Goal: Transaction & Acquisition: Purchase product/service

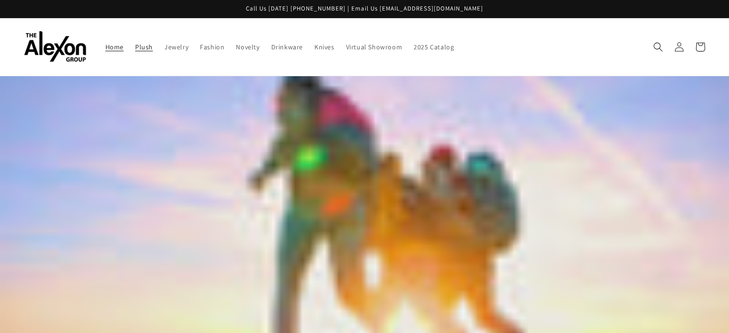
click at [135, 43] on span "Plush" at bounding box center [144, 47] width 18 height 9
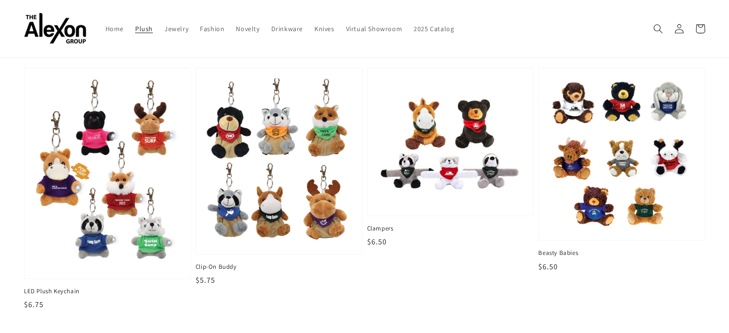
scroll to position [305, 0]
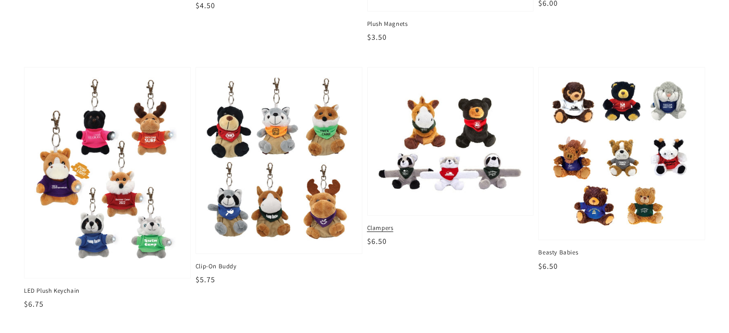
click at [441, 160] on img at bounding box center [450, 141] width 151 height 132
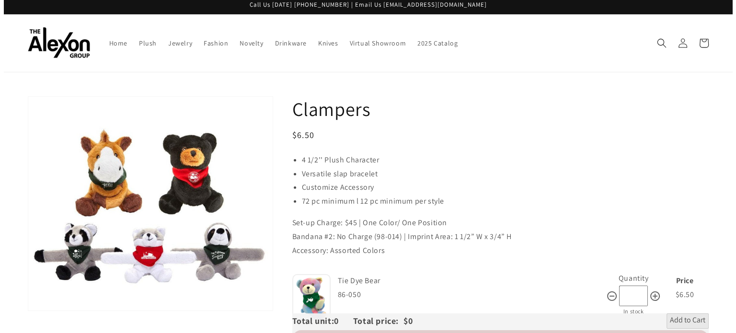
scroll to position [3, 0]
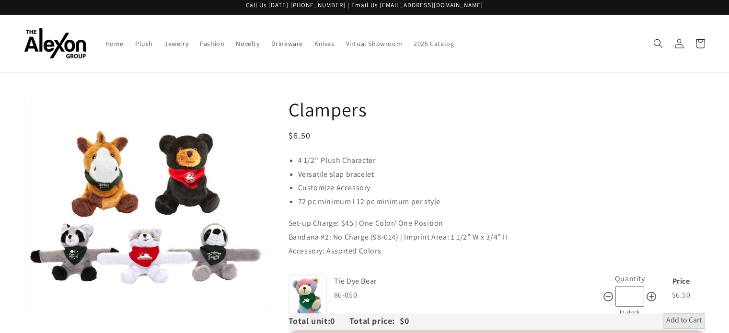
drag, startPoint x: 663, startPoint y: 42, endPoint x: 651, endPoint y: 39, distance: 12.4
click at [651, 39] on span "Search" at bounding box center [657, 43] width 21 height 21
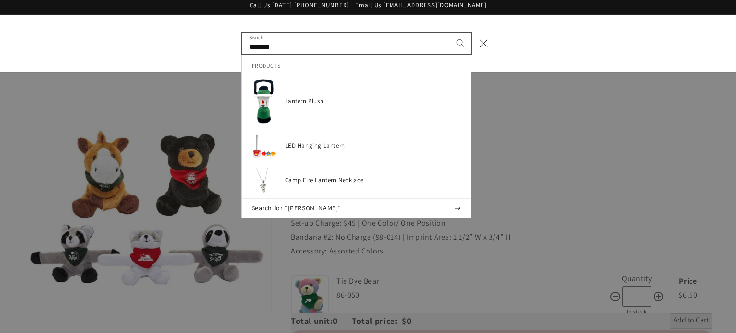
type input "*******"
click at [450, 33] on button "Search" at bounding box center [460, 43] width 21 height 21
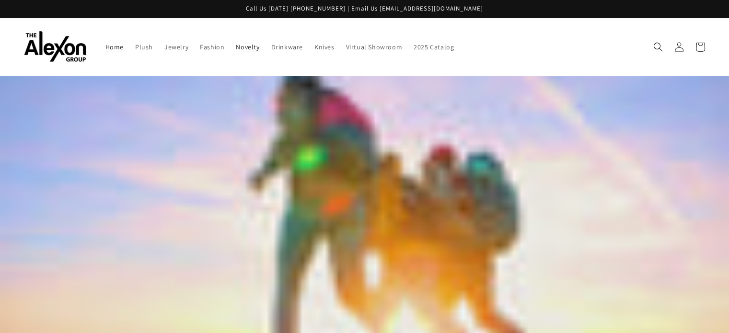
click at [236, 43] on span "Novelty" at bounding box center [247, 47] width 23 height 9
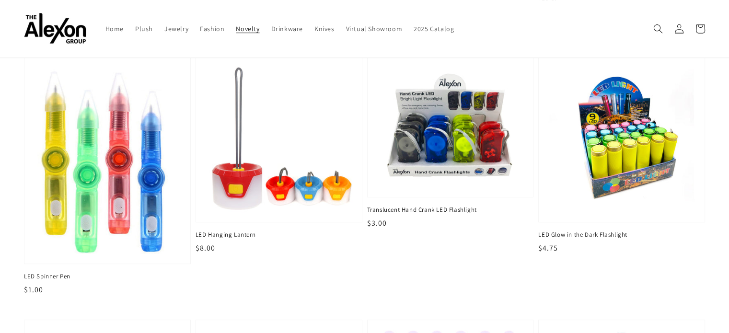
scroll to position [521, 0]
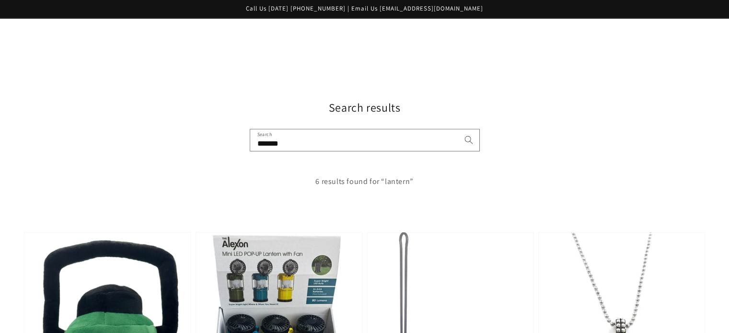
scroll to position [251, 0]
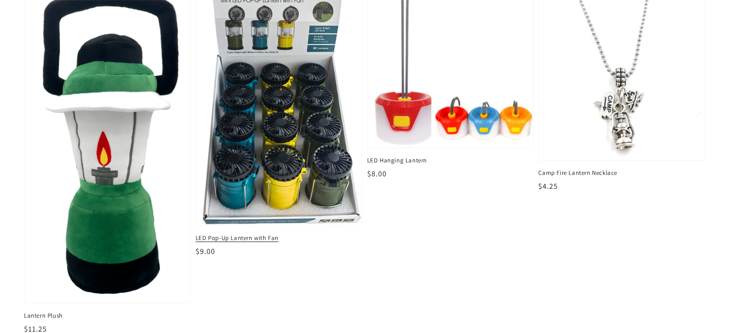
click at [257, 119] on img at bounding box center [279, 103] width 171 height 251
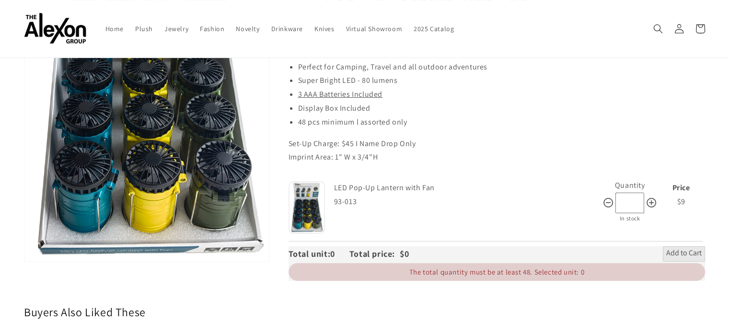
scroll to position [197, 0]
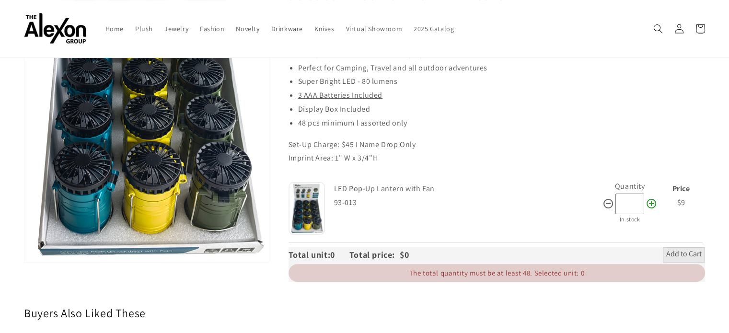
click at [651, 198] on icon at bounding box center [650, 203] width 11 height 11
type input "**"
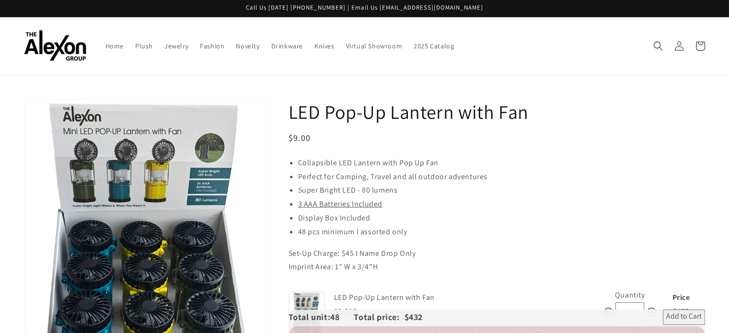
scroll to position [1, 0]
